Goal: Task Accomplishment & Management: Manage account settings

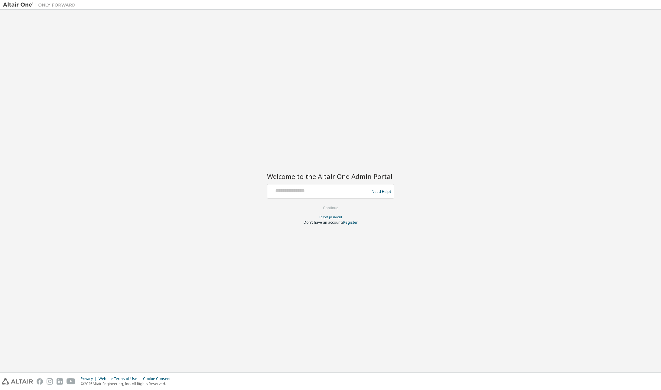
click at [330, 195] on div at bounding box center [319, 191] width 99 height 11
click at [318, 194] on input "text" at bounding box center [319, 190] width 99 height 9
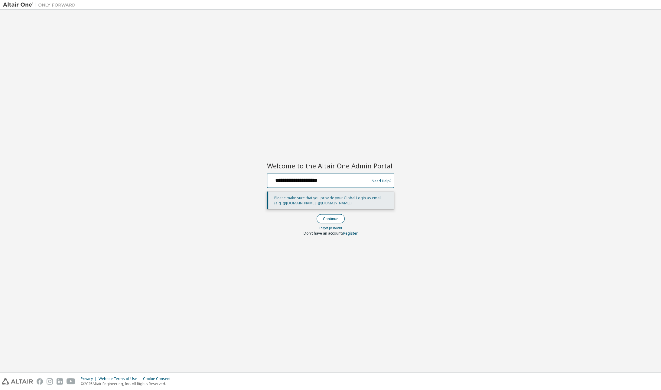
type input "**********"
click at [327, 215] on button "Continue" at bounding box center [331, 218] width 28 height 9
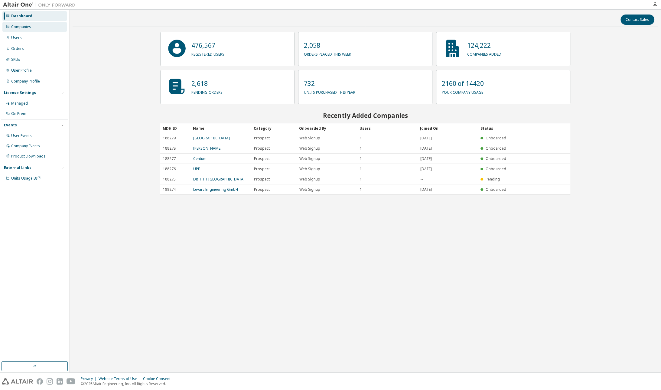
click at [25, 30] on div "Companies" at bounding box center [34, 27] width 64 height 10
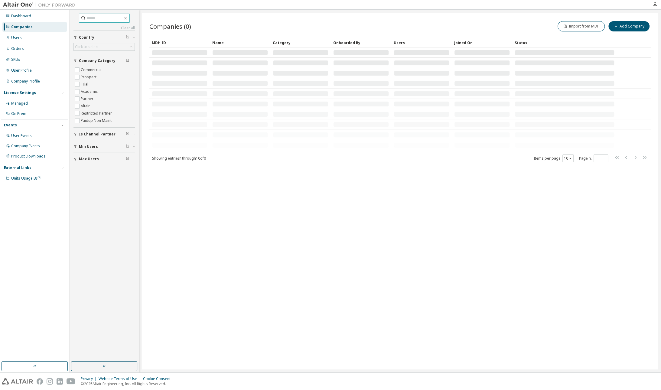
click at [117, 18] on input "text" at bounding box center [105, 18] width 36 height 6
type input "**********"
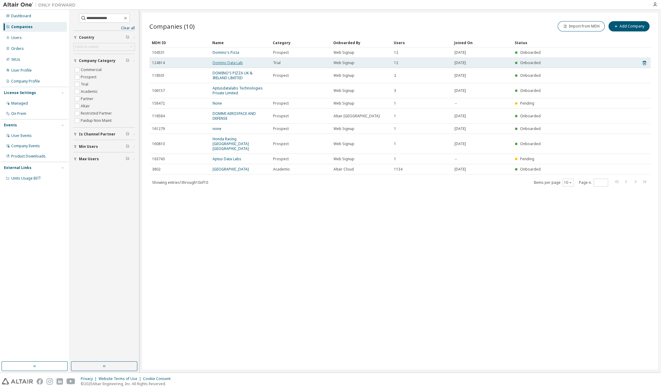
click at [229, 62] on link "Domino Data Lab" at bounding box center [228, 62] width 30 height 5
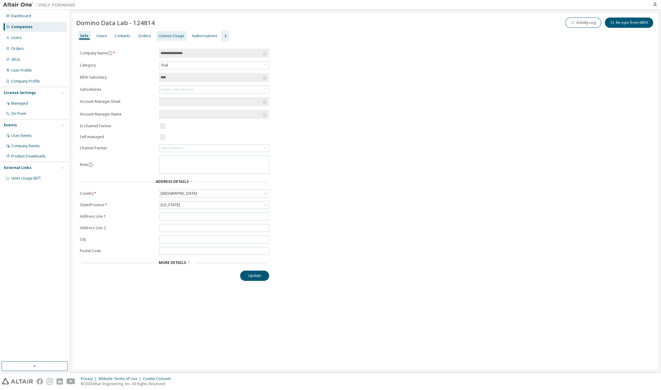
click at [168, 37] on div "License Usage" at bounding box center [171, 36] width 25 height 5
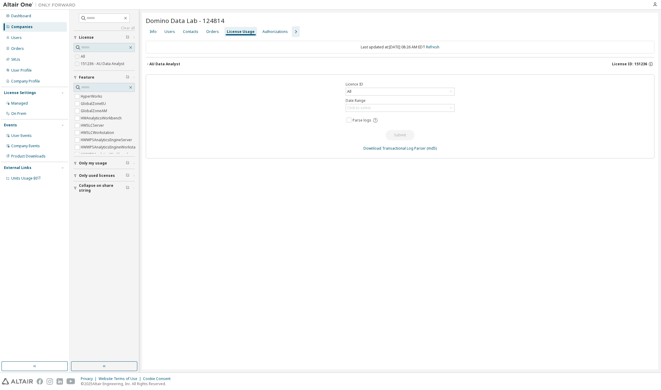
click at [158, 62] on div "AU Data Analyst" at bounding box center [164, 64] width 31 height 5
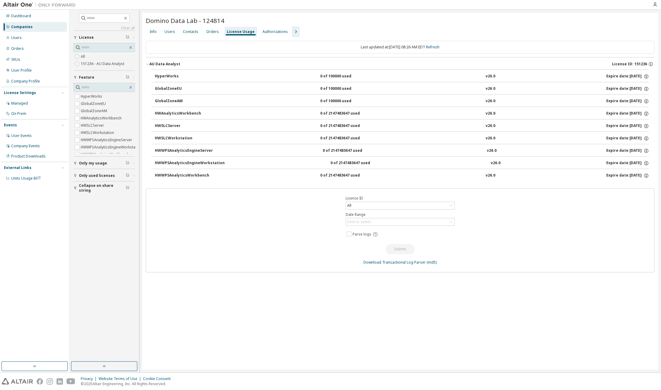
click at [333, 77] on div "0 of 100000 used" at bounding box center [347, 76] width 54 height 5
